Goal: Task Accomplishment & Management: Use online tool/utility

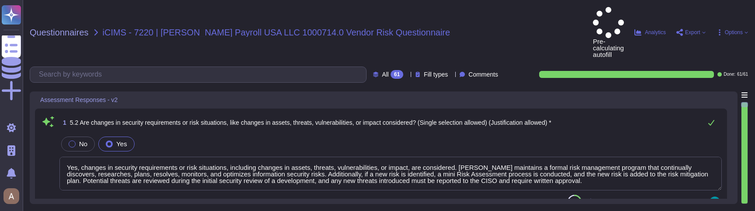
type textarea "Yes, changes in security requirements or risk situations, including changes in …"
type textarea "Yes, the company actively monitors material risks and their treatment plans, pr…"
type textarea "Yes, [PERSON_NAME] has a dedicated security team responsible for information se…"
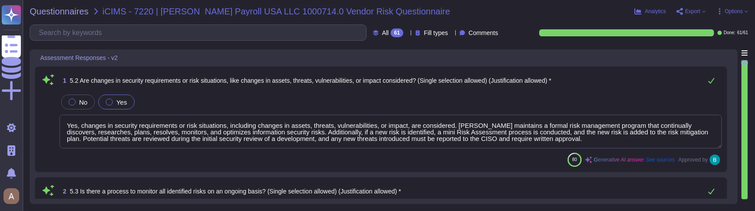
type textarea "Yes, the organization has defined detailed information security roles and respo…"
click at [698, 11] on span "Export" at bounding box center [692, 11] width 15 height 5
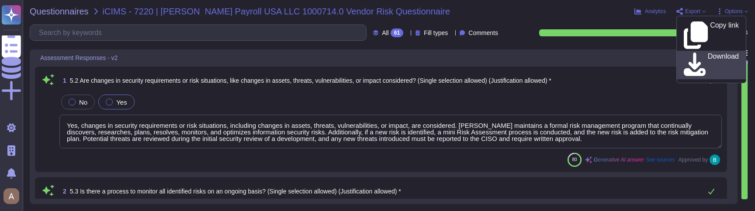
click at [698, 51] on link "Download" at bounding box center [711, 65] width 69 height 28
